Goal: Check status: Check status

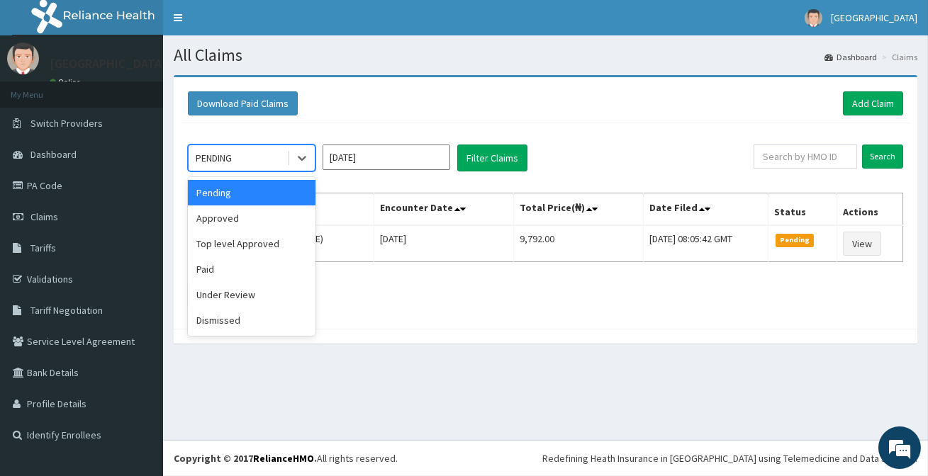
click at [255, 152] on div "PENDING" at bounding box center [238, 158] width 99 height 23
click at [233, 218] on div "Approved" at bounding box center [252, 219] width 128 height 26
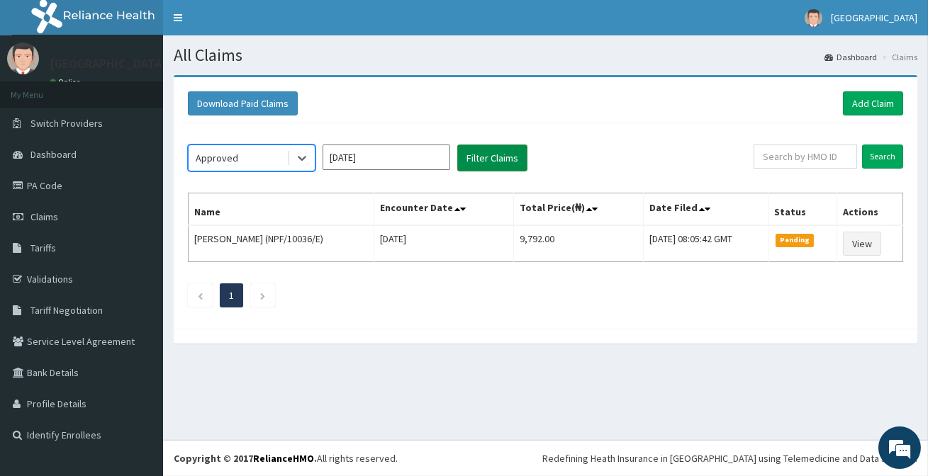
click at [496, 162] on button "Filter Claims" at bounding box center [492, 158] width 70 height 27
click at [493, 161] on button "Filter Claims" at bounding box center [492, 158] width 70 height 27
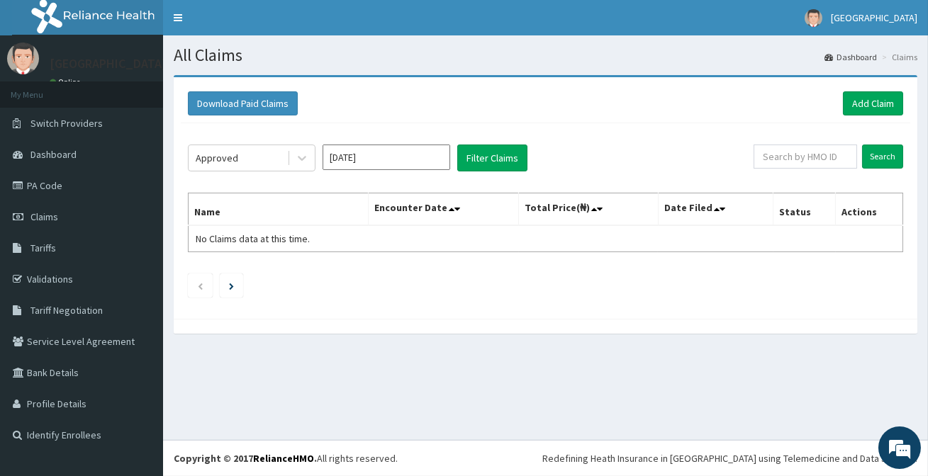
click at [476, 426] on div "All Claims Dashboard Claims Download Paid Claims Add Claim × Note you can only …" at bounding box center [545, 237] width 765 height 405
click at [531, 449] on footer "Redefining Heath Insurance in [GEOGRAPHIC_DATA] using Telemedicine and Data Sci…" at bounding box center [545, 458] width 765 height 36
click at [510, 160] on button "Filter Claims" at bounding box center [492, 158] width 70 height 27
